Goal: Task Accomplishment & Management: Use online tool/utility

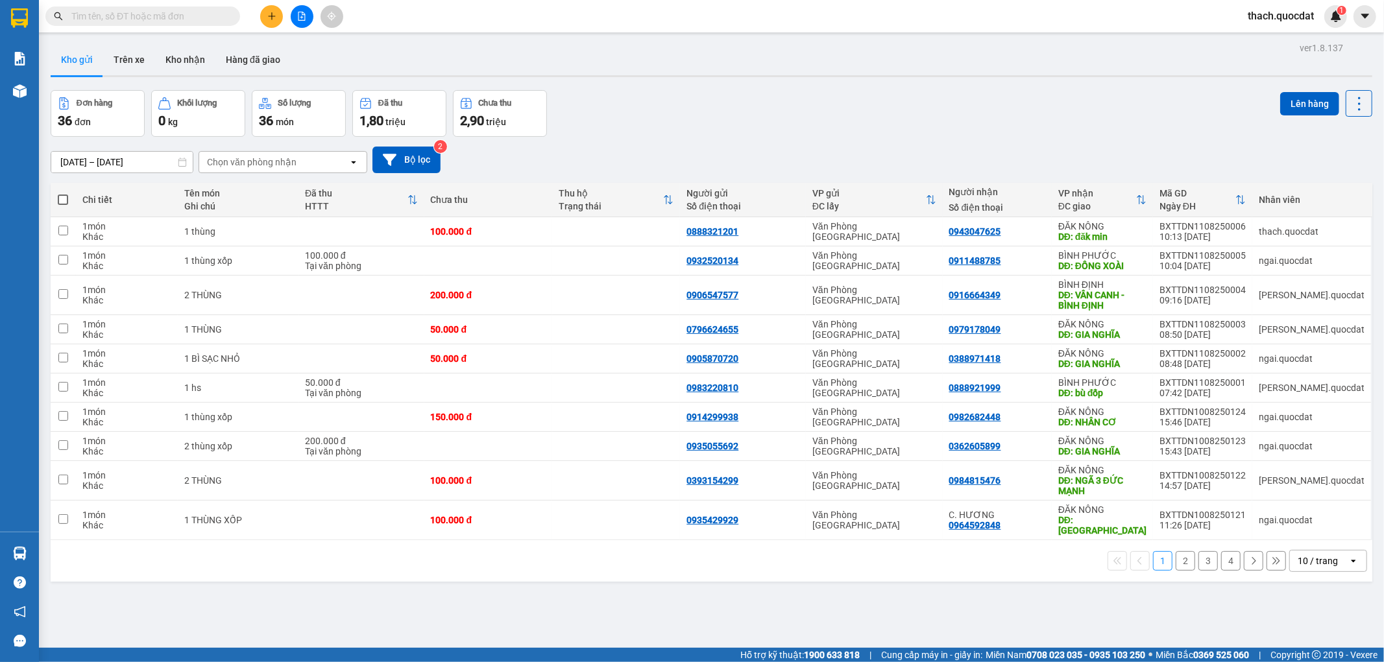
click at [1298, 555] on div "10 / trang" at bounding box center [1318, 561] width 40 height 13
click at [1301, 527] on span "100 / trang" at bounding box center [1312, 523] width 47 height 13
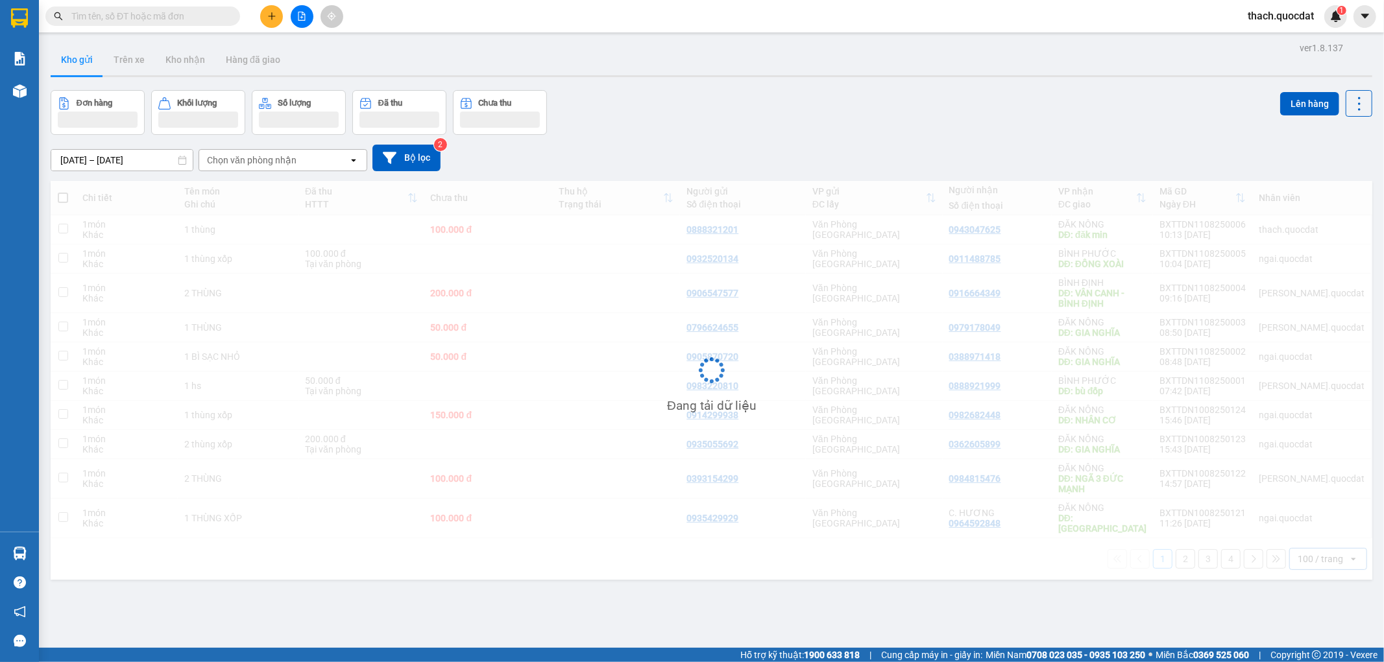
click at [151, 165] on input "09/08/2025 – 11/08/2025" at bounding box center [121, 160] width 141 height 21
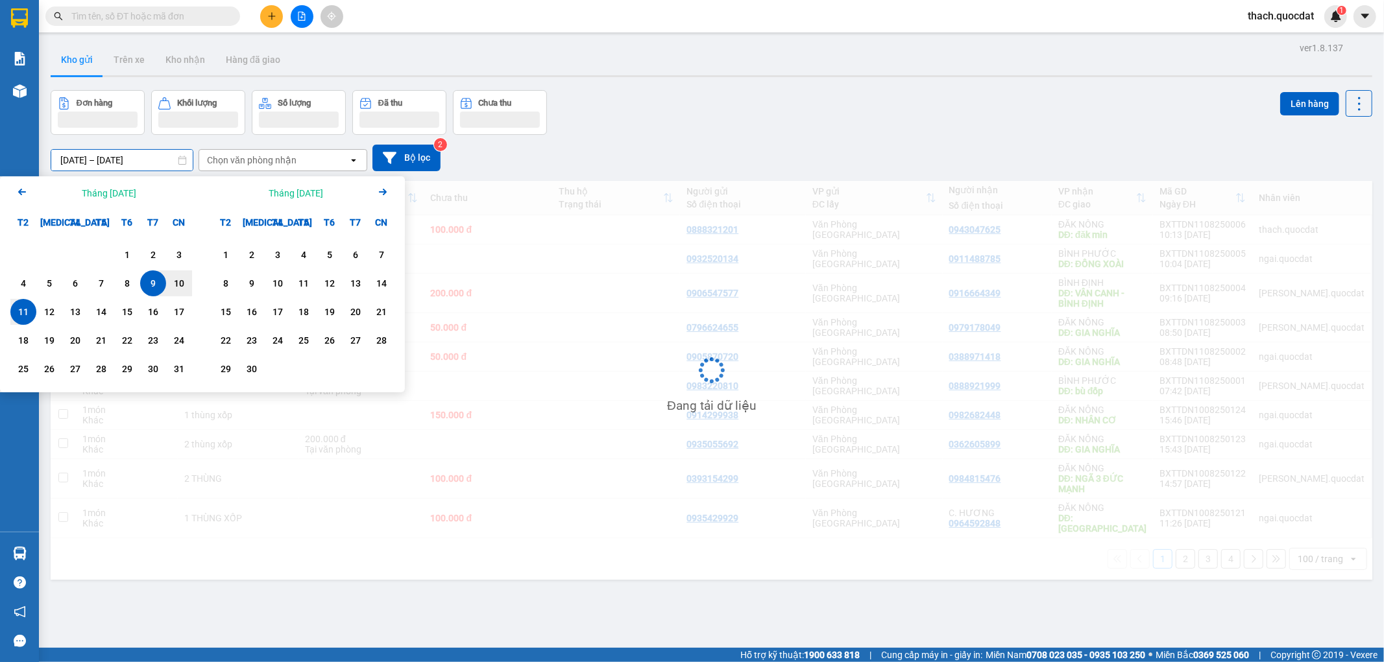
click at [18, 310] on div "11" at bounding box center [23, 312] width 18 height 16
type input "[DATE] – [DATE]"
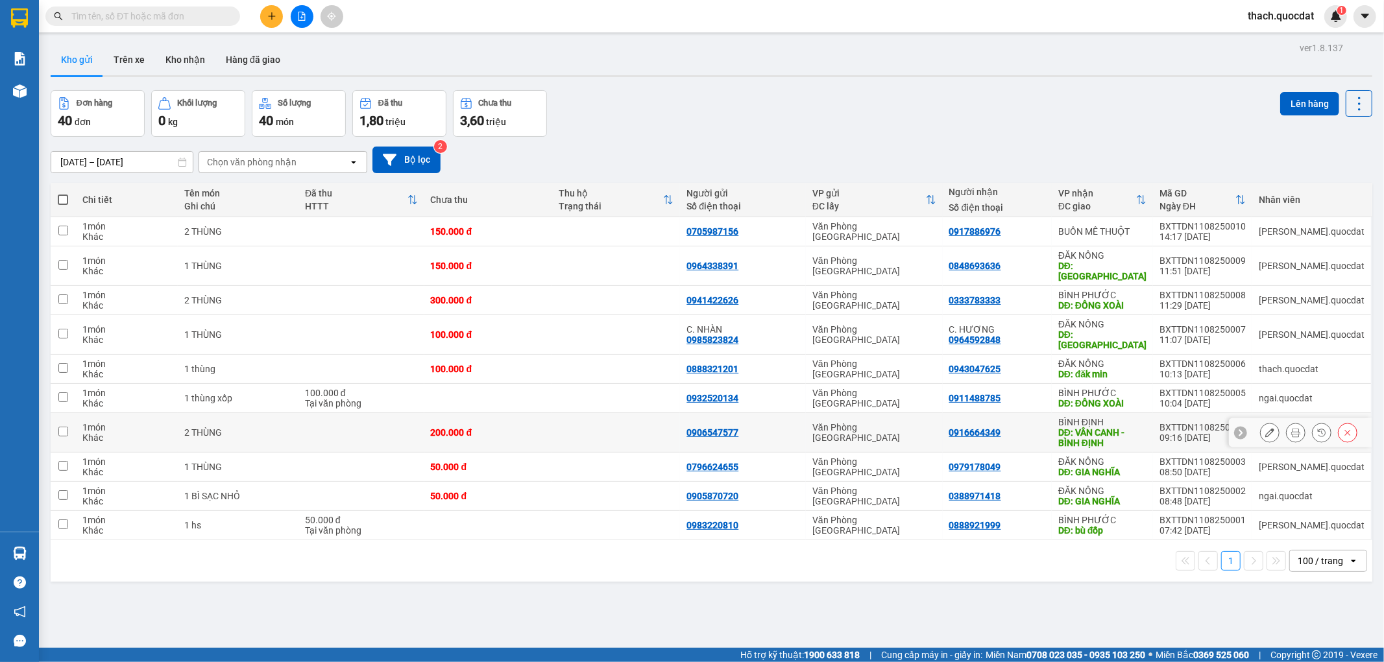
click at [1129, 428] on div "DĐ: VÂN CANH - BÌNH ĐỊNH" at bounding box center [1102, 438] width 88 height 21
checkbox input "true"
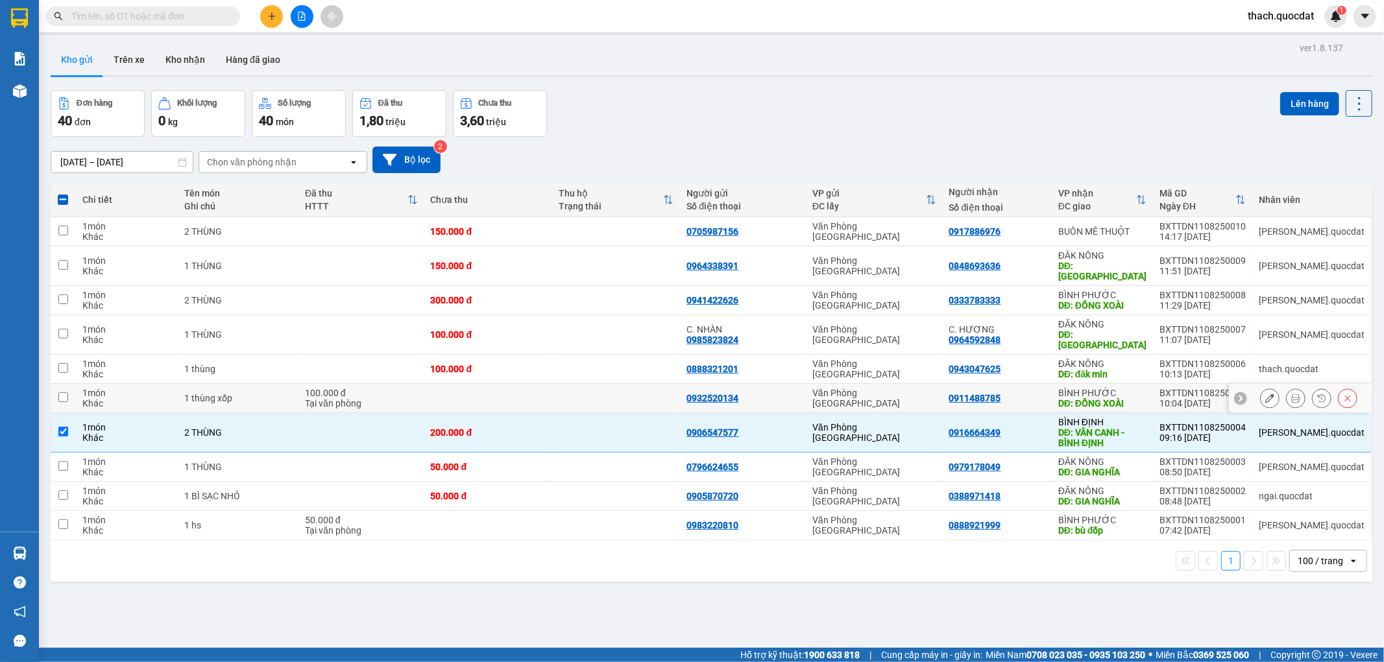
click at [1137, 388] on div "BÌNH PHƯỚC" at bounding box center [1102, 393] width 88 height 10
checkbox input "true"
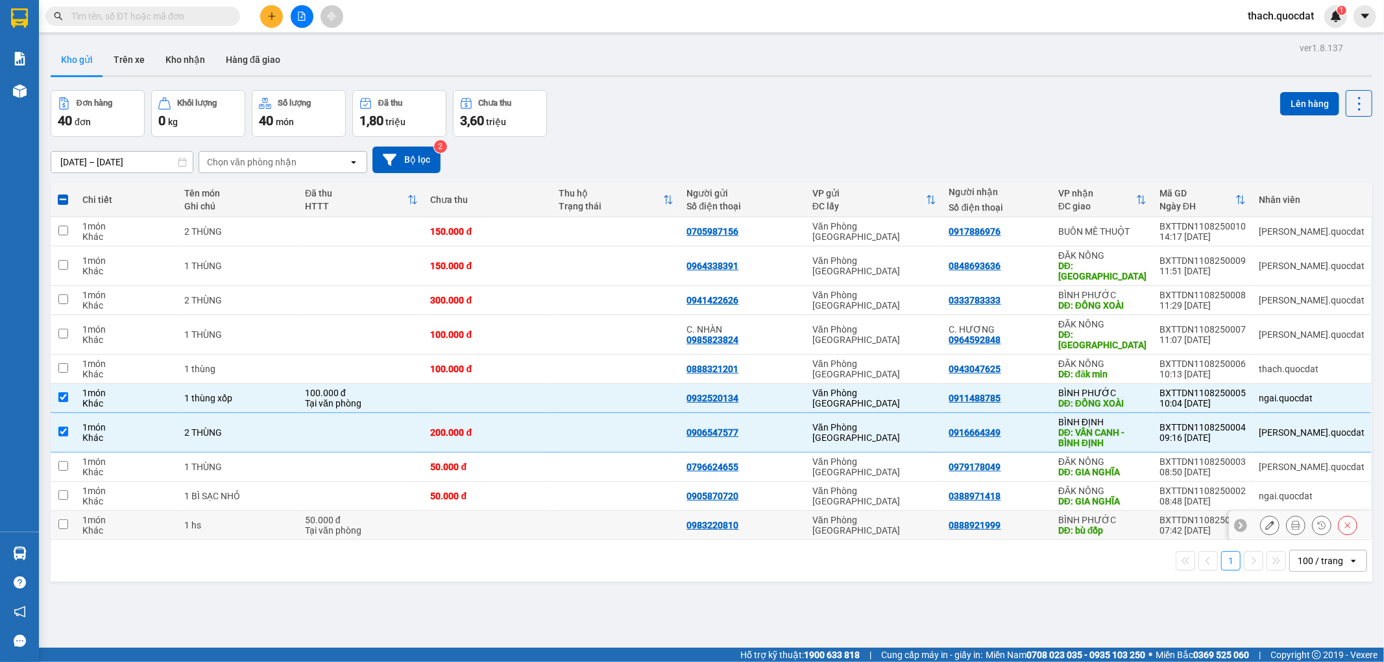
click at [1136, 526] on div "DĐ: bù đốp" at bounding box center [1102, 531] width 88 height 10
checkbox input "true"
